Goal: Task Accomplishment & Management: Manage account settings

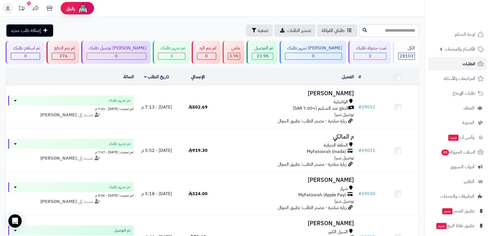
click at [474, 66] on span "الطلبات" at bounding box center [468, 64] width 13 height 8
click at [468, 63] on span "الطلبات" at bounding box center [468, 64] width 13 height 8
